Goal: Communication & Community: Answer question/provide support

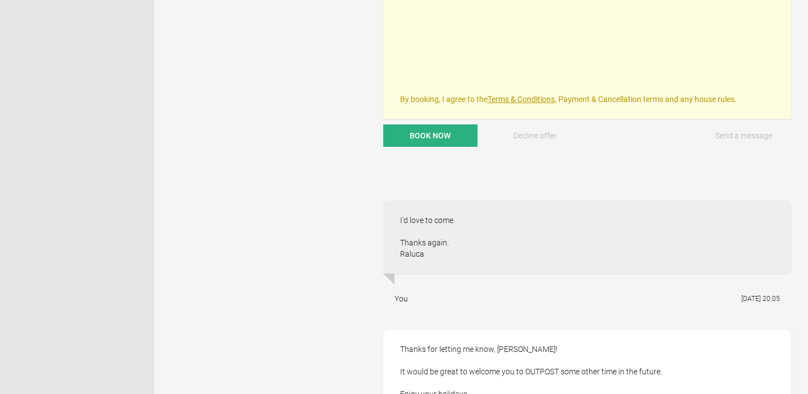
scroll to position [563, 0]
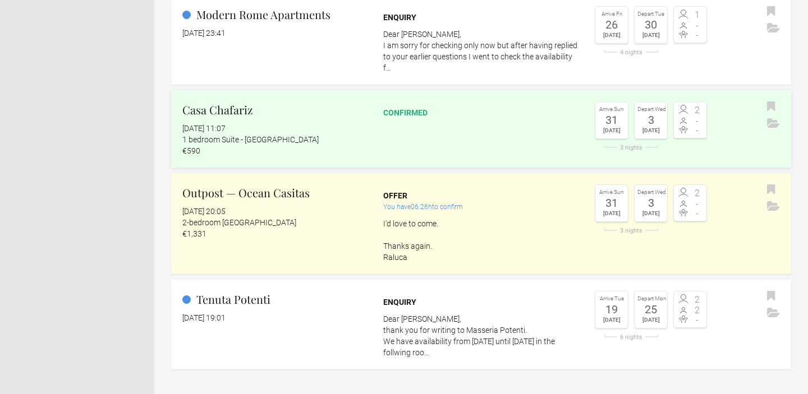
scroll to position [49, 0]
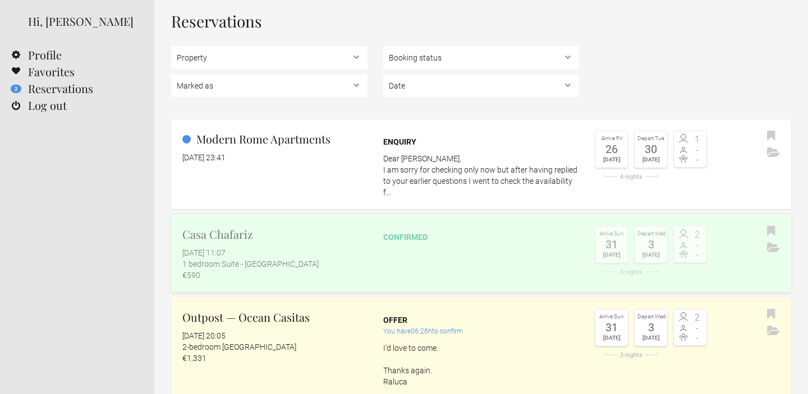
click at [437, 243] on link "Casa Chafariz 15 August 2025 at 11:07 1 bedroom Suite - Estrela €590 confirmed …" at bounding box center [481, 253] width 620 height 77
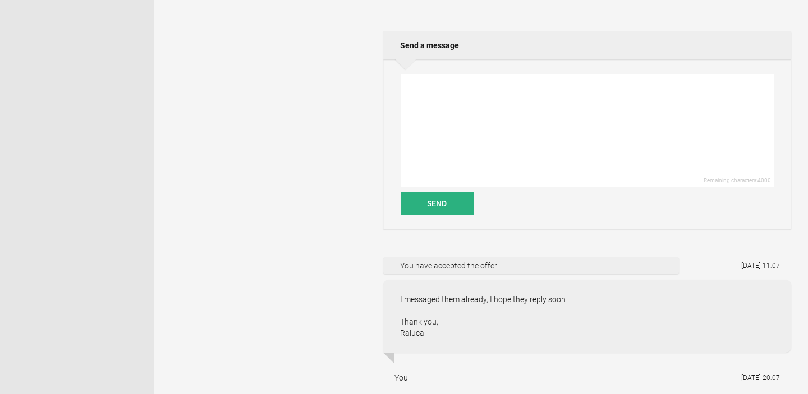
scroll to position [359, 0]
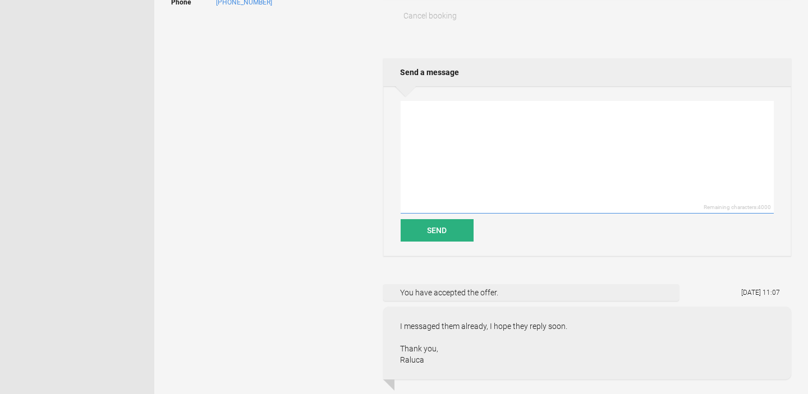
click at [444, 114] on textarea at bounding box center [587, 157] width 373 height 113
click at [424, 133] on textarea "Hi Bernardo, The welcomeBeyond team confirmed the booking and asked" at bounding box center [587, 157] width 373 height 113
click at [621, 133] on textarea "Hi Bernardo, The WelcomeBeyond team confirmed the booking and asked" at bounding box center [587, 157] width 373 height 113
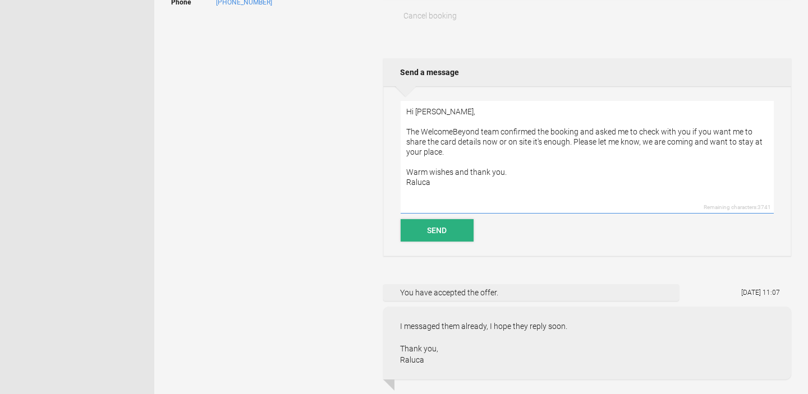
type textarea "Hi Bernardo, The WelcomeBeyond team confirmed the booking and asked me to check…"
click at [433, 228] on button "Send" at bounding box center [437, 230] width 73 height 22
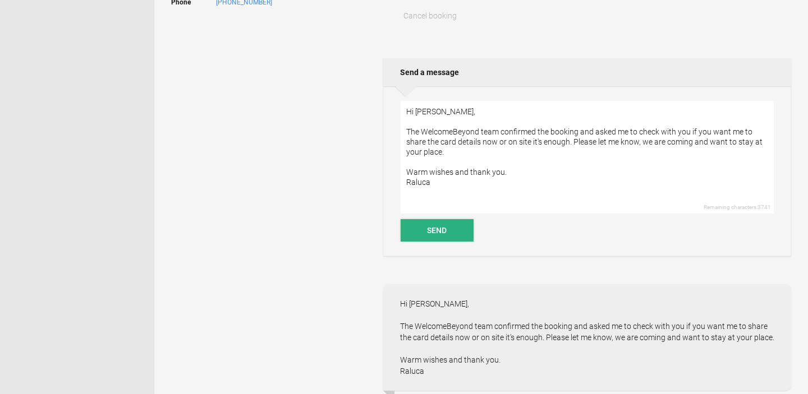
scroll to position [0, 0]
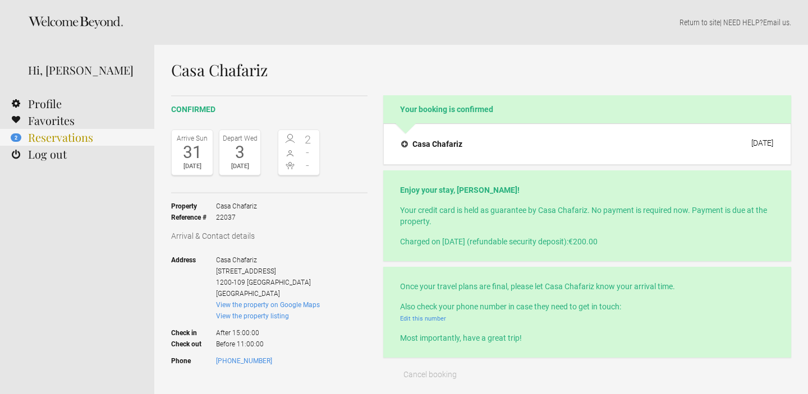
click at [67, 137] on link "2 Reservations" at bounding box center [77, 137] width 154 height 17
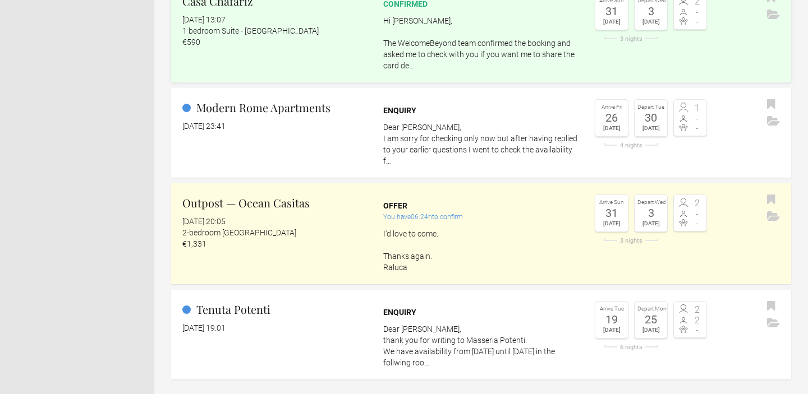
scroll to position [187, 0]
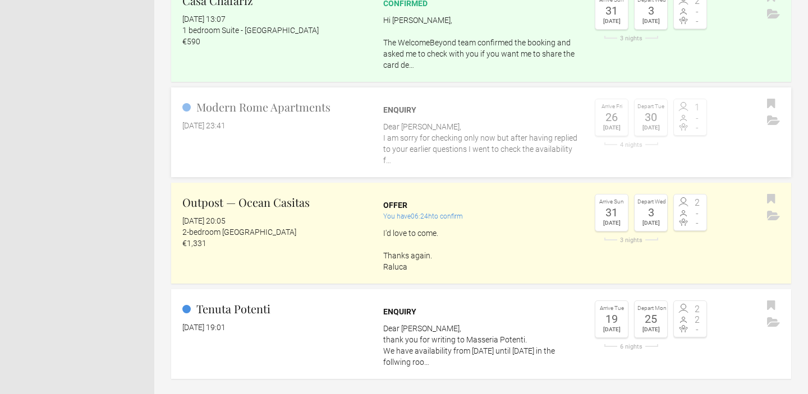
click at [463, 136] on p "Dear Raluca, I am sorry for checking only now but after having replied to your …" at bounding box center [481, 143] width 196 height 45
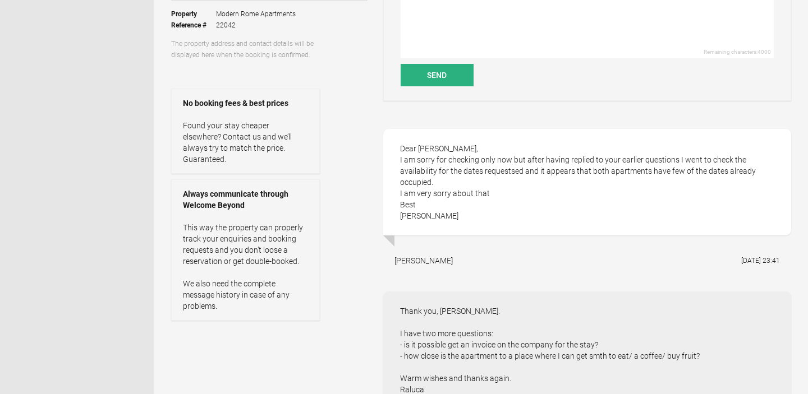
scroll to position [219, 0]
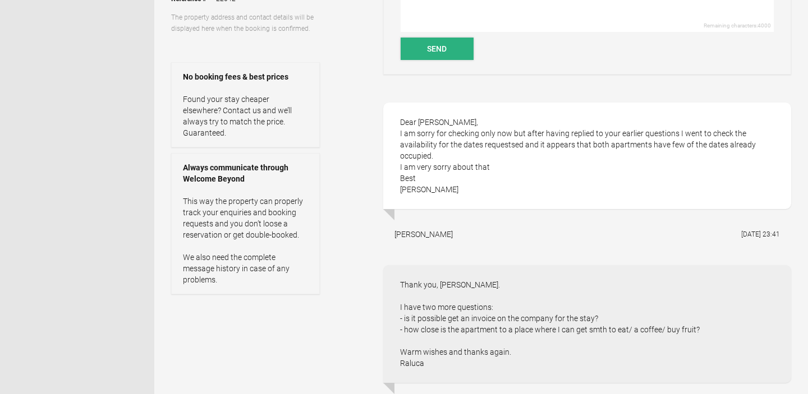
click at [451, 52] on button "Send" at bounding box center [437, 49] width 73 height 22
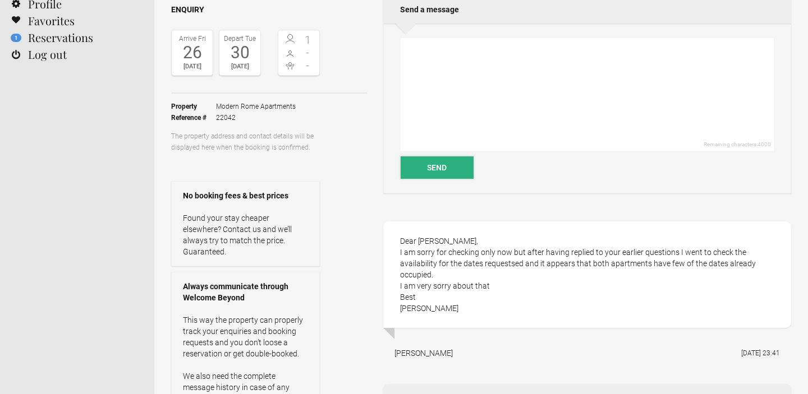
scroll to position [83, 0]
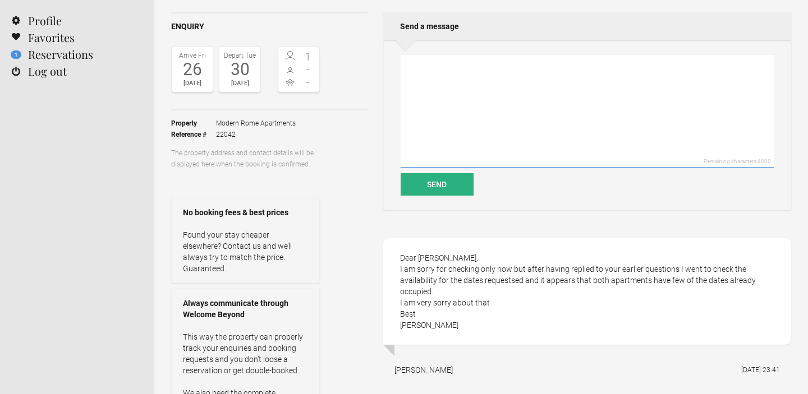
click at [439, 67] on textarea at bounding box center [587, 111] width 373 height 113
type textarea "Oh, I see. Thank you for letting me know. Raluca"
click at [432, 181] on button "Send" at bounding box center [437, 184] width 73 height 22
